Goal: Information Seeking & Learning: Learn about a topic

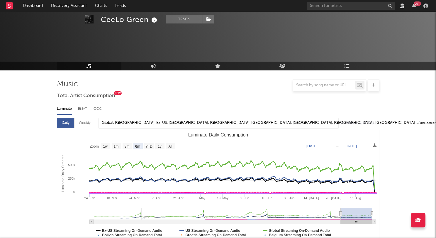
select select "6m"
select select "1m"
select select "1w"
select select "6m"
select select "1w"
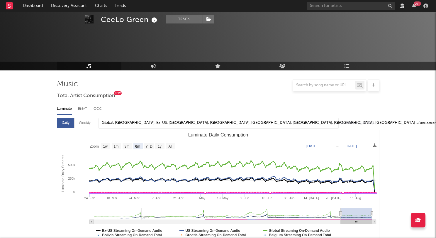
select select "6m"
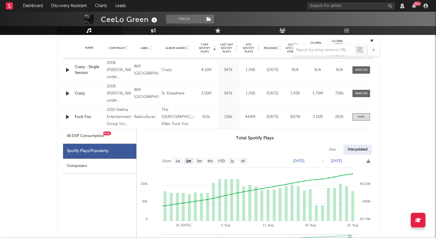
scroll to position [248, 0]
click at [356, 119] on span at bounding box center [361, 116] width 18 height 7
select select "6m"
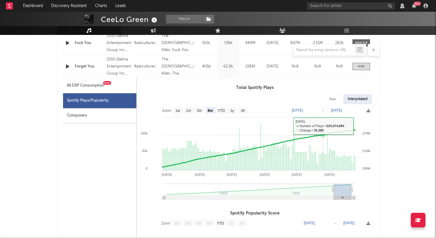
scroll to position [347, 0]
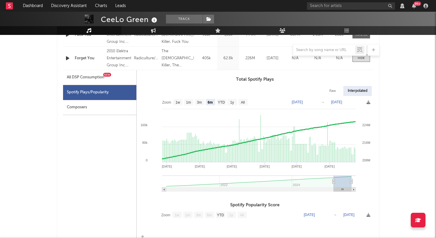
drag, startPoint x: 360, startPoint y: 57, endPoint x: 310, endPoint y: 190, distance: 141.5
click at [360, 57] on div at bounding box center [360, 58] width 7 height 4
select select "6m"
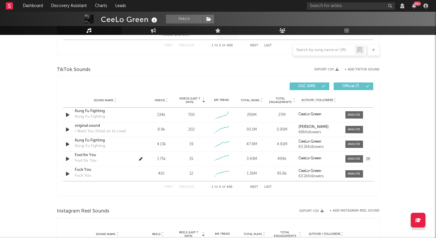
scroll to position [385, 0]
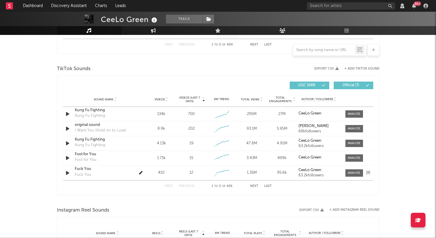
click at [82, 168] on div "Fuck You" at bounding box center [105, 169] width 61 height 6
click at [103, 98] on span "Sound Name" at bounding box center [104, 100] width 20 height 4
select select "6m"
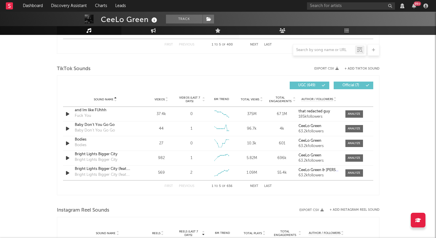
click at [253, 184] on button "Next" at bounding box center [254, 185] width 8 height 3
select select "6m"
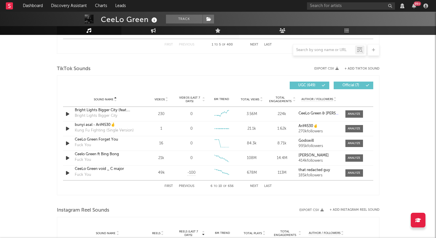
click at [254, 186] on button "Next" at bounding box center [254, 185] width 8 height 3
select select "6m"
click at [251, 185] on button "Next" at bounding box center [254, 185] width 8 height 3
select select "6m"
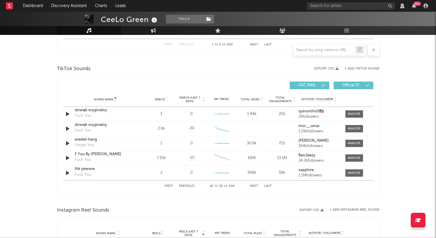
click at [251, 185] on button "Next" at bounding box center [254, 185] width 8 height 3
select select "6m"
click at [83, 156] on div "Forget You" at bounding box center [105, 154] width 61 height 6
click at [86, 168] on div "Forget You" at bounding box center [105, 169] width 61 height 6
click at [252, 186] on button "Next" at bounding box center [254, 185] width 8 height 3
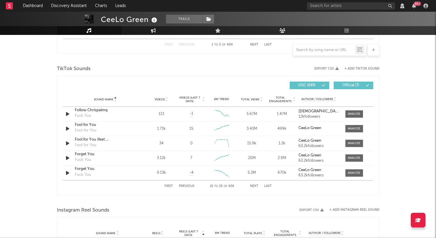
select select "6m"
click at [88, 111] on div "Forget You" at bounding box center [105, 110] width 61 height 6
click at [92, 124] on div "Forget you ceelo green" at bounding box center [105, 125] width 61 height 6
click at [83, 140] on div "Fuck You" at bounding box center [105, 139] width 61 height 6
